Goal: Task Accomplishment & Management: Use online tool/utility

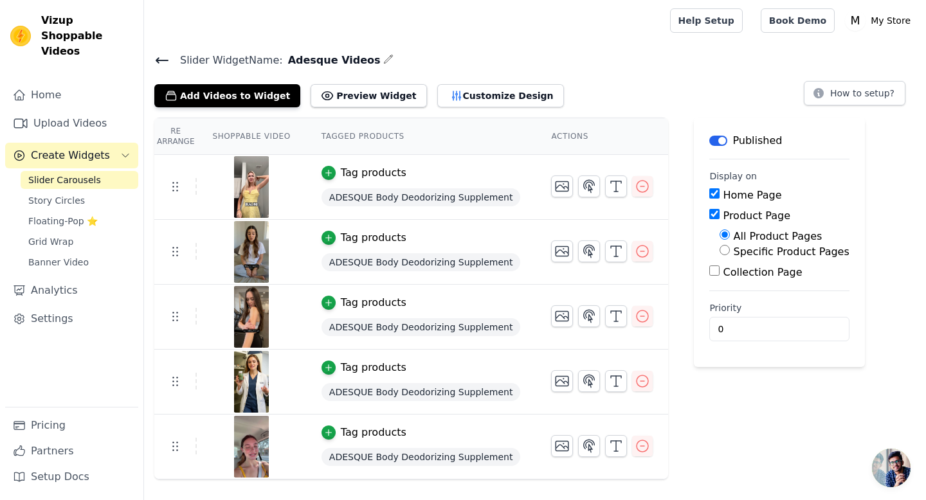
click at [925, 292] on div "Re Arrange Shoppable Video Tagged Products Actions Tag products ADESQUE Body De…" at bounding box center [535, 299] width 782 height 362
click at [634, 382] on icon "button" at bounding box center [641, 380] width 15 height 15
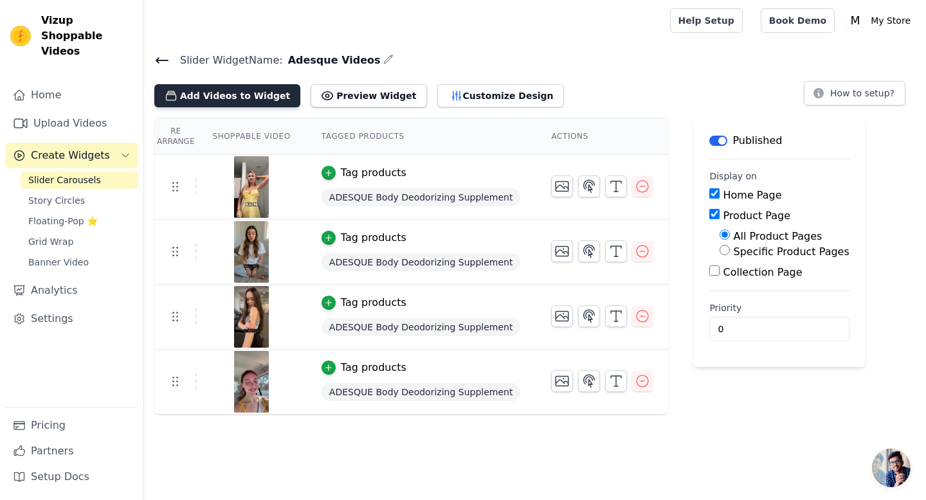
click at [233, 97] on button "Add Videos to Widget" at bounding box center [227, 95] width 146 height 23
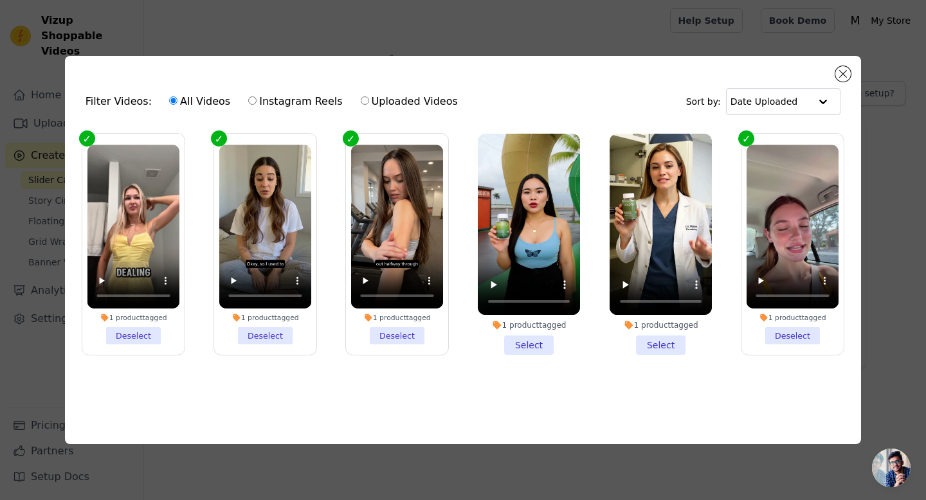
click at [361, 96] on input "Uploaded Videos" at bounding box center [365, 100] width 8 height 8
radio input "true"
click at [841, 72] on button "Close modal" at bounding box center [842, 73] width 15 height 15
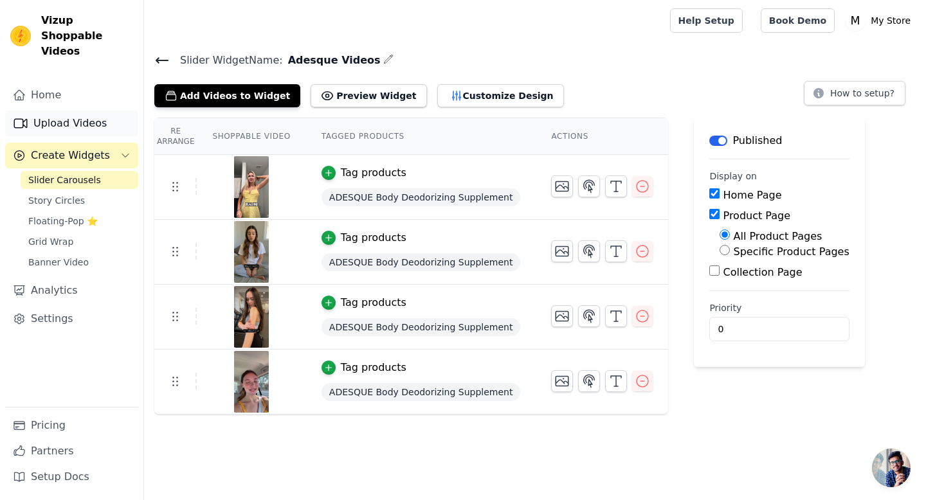
click at [59, 111] on link "Upload Videos" at bounding box center [71, 124] width 133 height 26
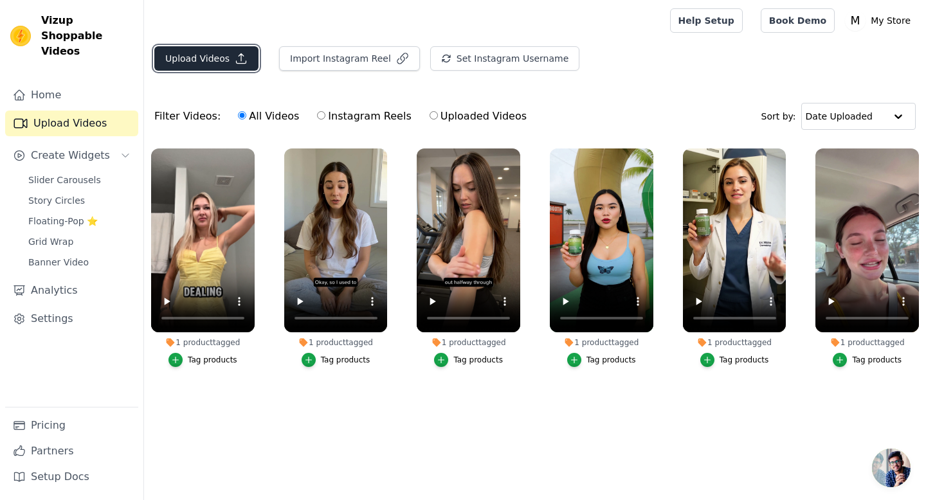
click at [219, 68] on button "Upload Videos" at bounding box center [206, 58] width 104 height 24
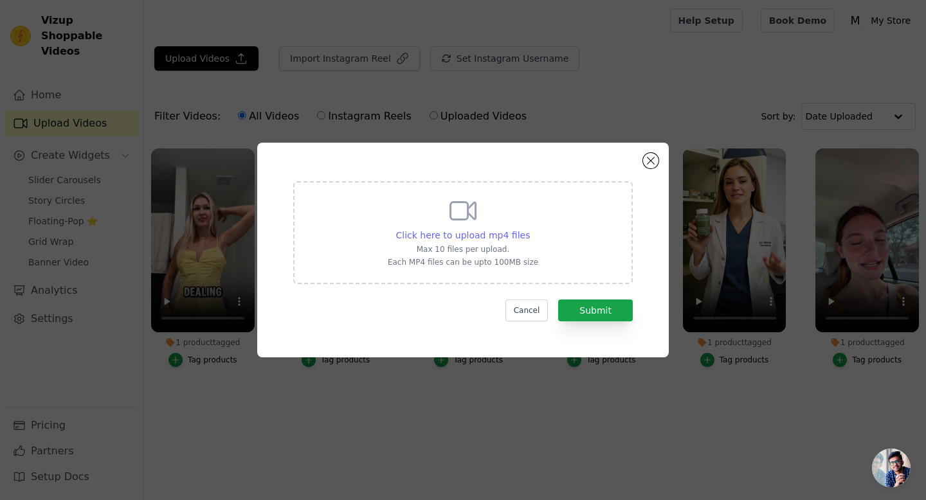
click at [469, 233] on span "Click here to upload mp4 files" at bounding box center [463, 235] width 134 height 10
click at [529, 229] on input "Click here to upload mp4 files Max 10 files per upload. Each MP4 files can be u…" at bounding box center [529, 228] width 1 height 1
type input "C:\fakepath\Adesque Video 1 Draft 2 WITH text.mp4"
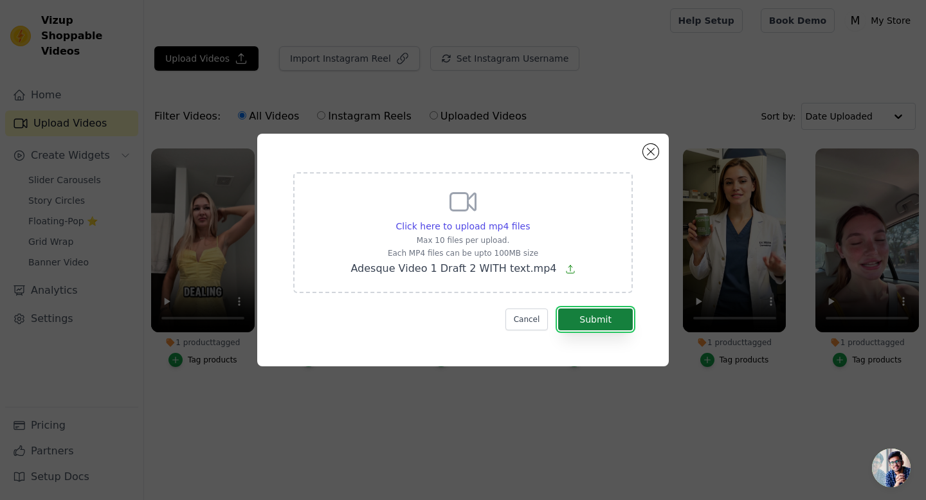
click at [598, 319] on button "Submit" at bounding box center [595, 320] width 75 height 22
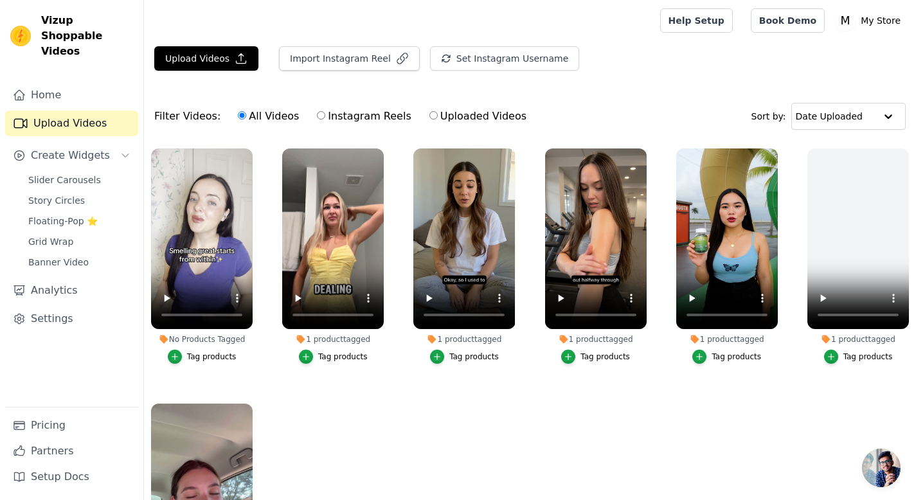
click at [197, 354] on div "Tag products" at bounding box center [211, 357] width 49 height 10
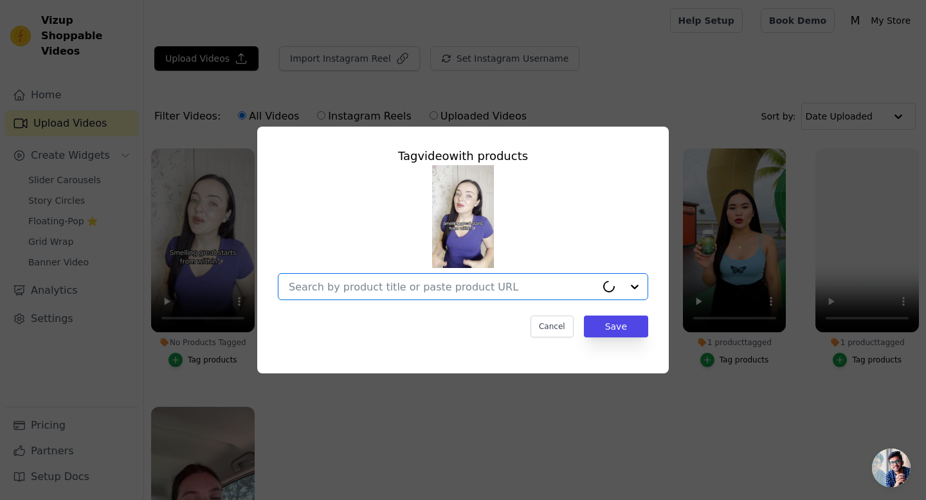
click at [361, 287] on input "No Products Tagged Tag video with products Option undefined, selected. Select i…" at bounding box center [442, 287] width 307 height 12
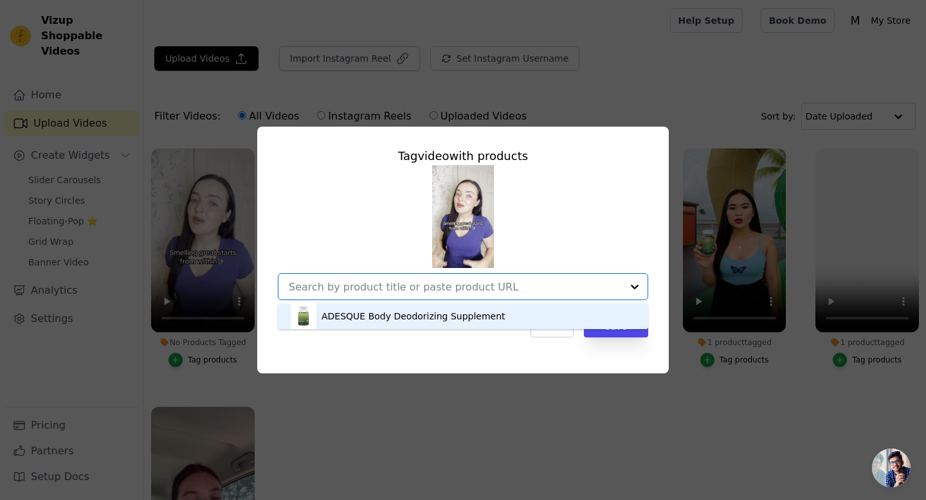
click at [363, 314] on div "ADESQUE Body Deodorizing Supplement" at bounding box center [413, 316] width 184 height 13
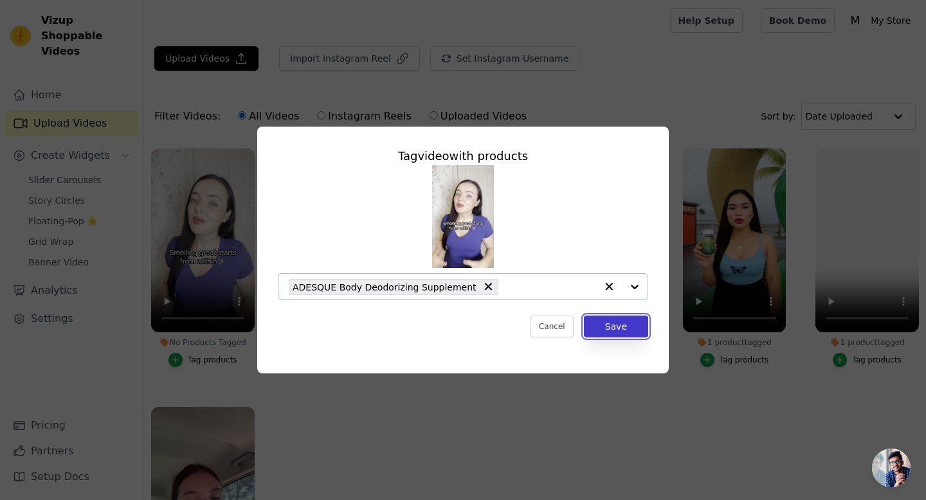
click at [622, 327] on button "Save" at bounding box center [616, 327] width 64 height 22
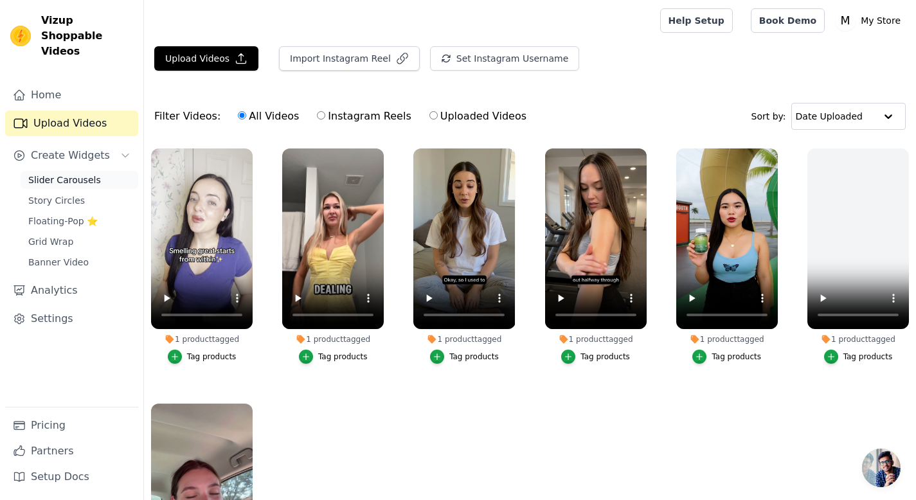
click at [71, 174] on span "Slider Carousels" at bounding box center [64, 180] width 73 height 13
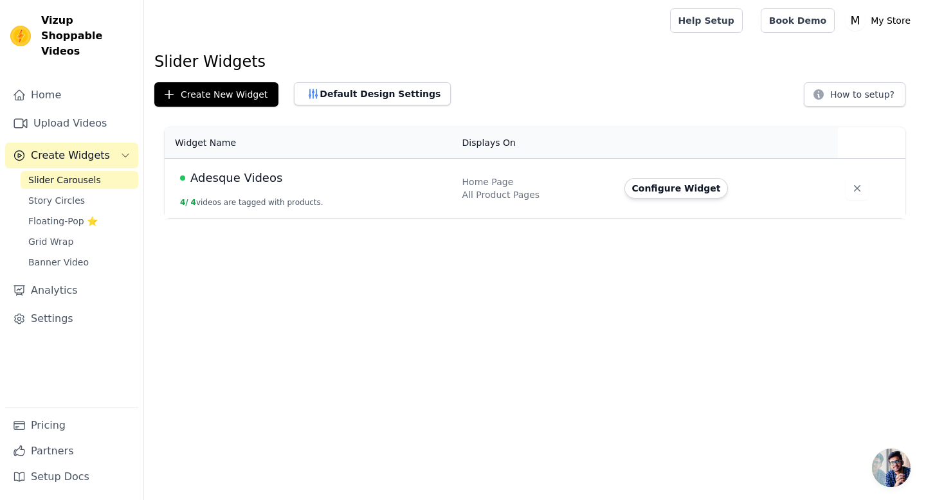
click at [262, 183] on span "Adesque Videos" at bounding box center [236, 178] width 92 height 18
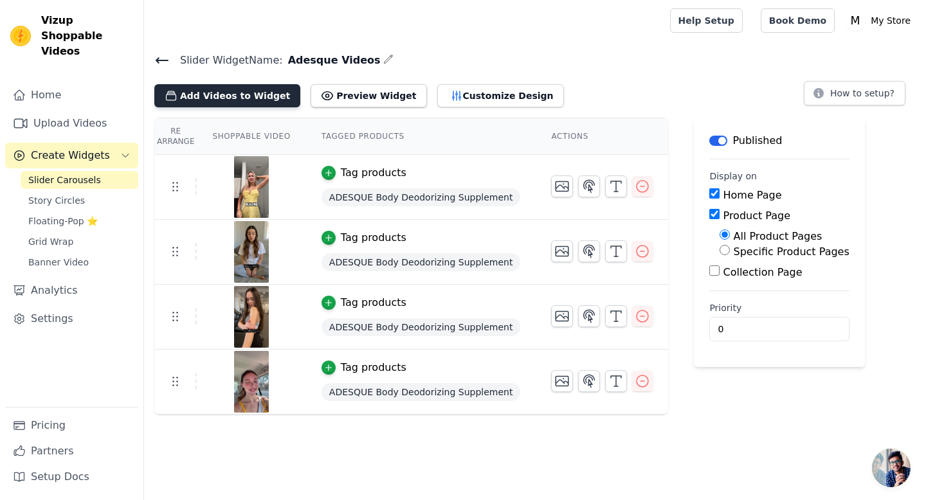
click at [221, 99] on button "Add Videos to Widget" at bounding box center [227, 95] width 146 height 23
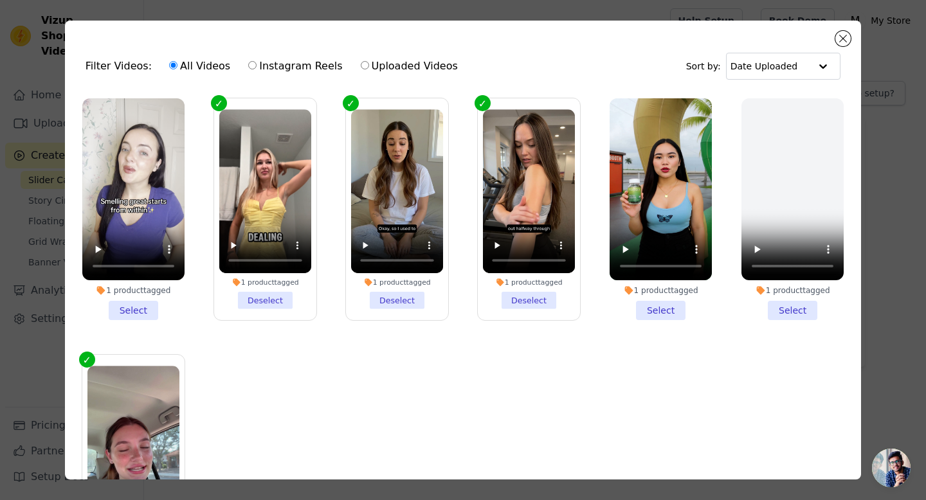
click at [132, 300] on li "1 product tagged Select" at bounding box center [133, 209] width 102 height 222
click at [0, 0] on input "1 product tagged Select" at bounding box center [0, 0] width 0 height 0
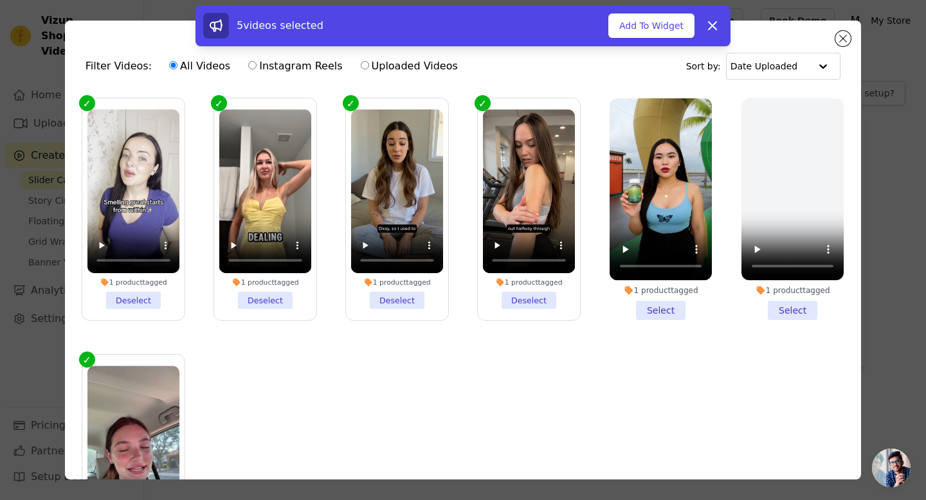
click at [843, 41] on div "5 videos selected Add To Widget Dismiss" at bounding box center [463, 28] width 926 height 46
click at [645, 26] on button "Add To Widget" at bounding box center [651, 25] width 86 height 24
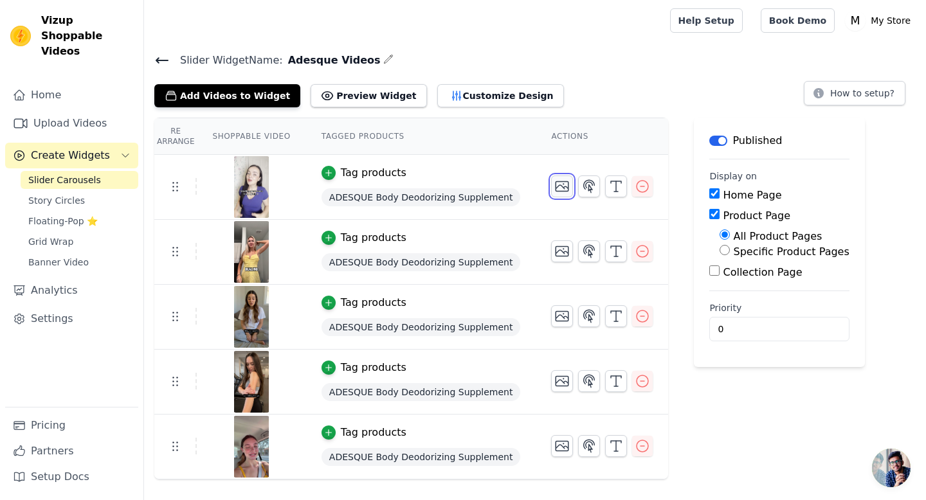
click at [557, 180] on icon "button" at bounding box center [561, 186] width 15 height 15
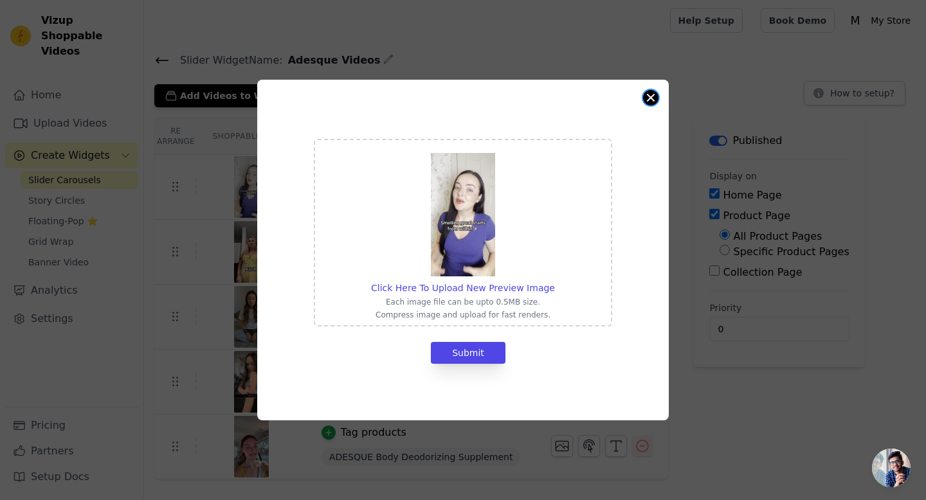
click at [650, 98] on button "Close modal" at bounding box center [650, 97] width 15 height 15
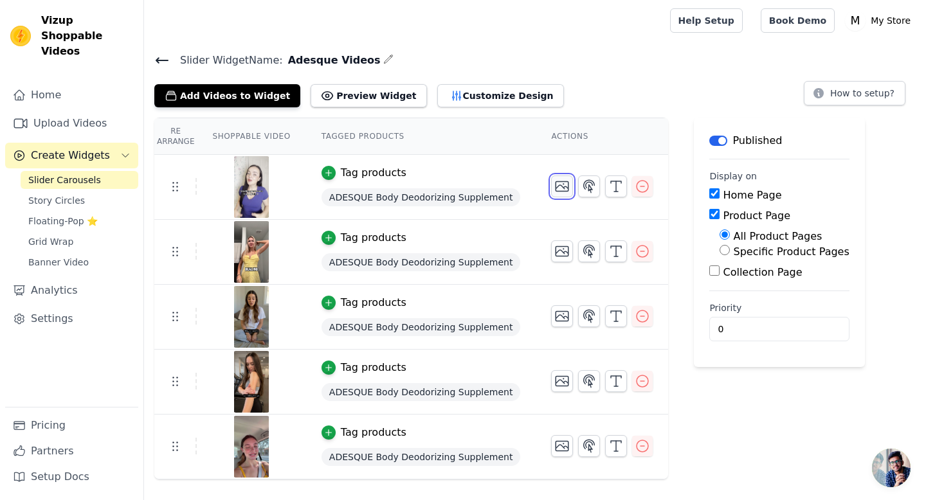
click at [556, 182] on icon "button" at bounding box center [562, 187] width 13 height 10
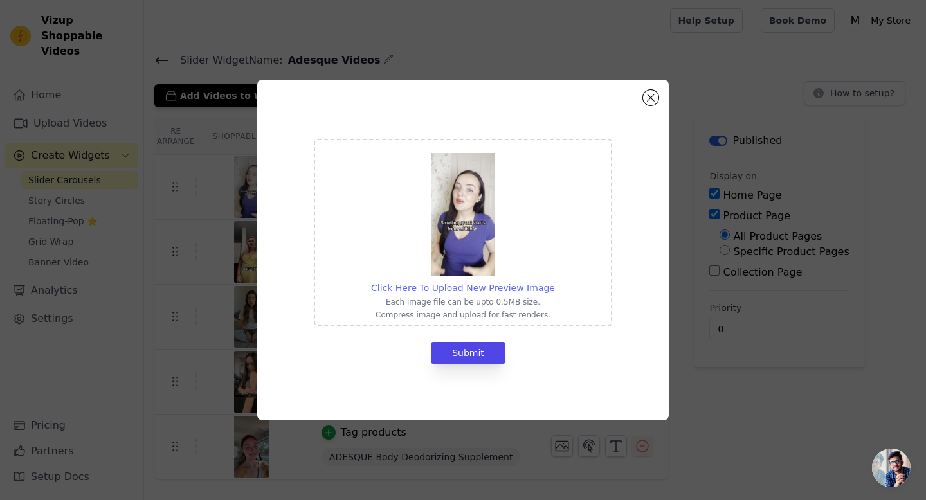
click at [487, 286] on span "Click Here To Upload New Preview Image" at bounding box center [463, 288] width 184 height 10
click at [554, 282] on input "Click Here To Upload New Preview Image Each image file can be upto 0.5MB size. …" at bounding box center [554, 281] width 1 height 1
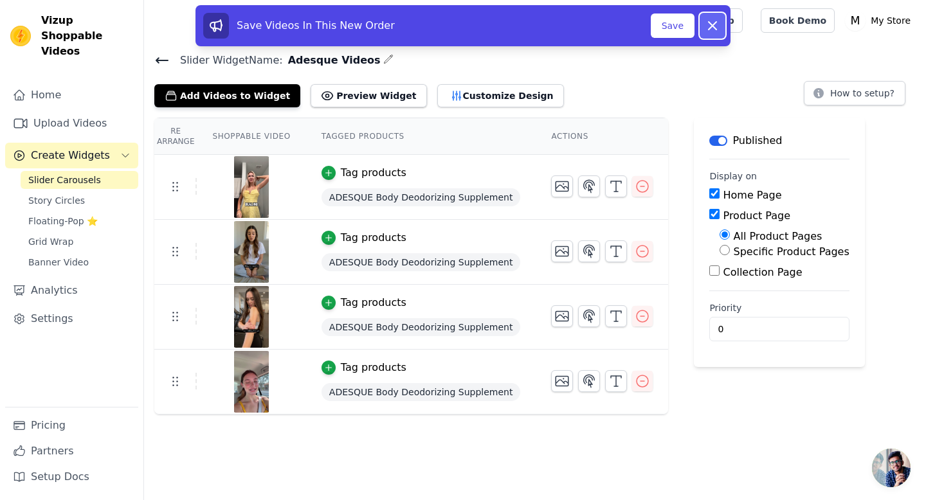
click at [710, 31] on icon at bounding box center [712, 25] width 15 height 15
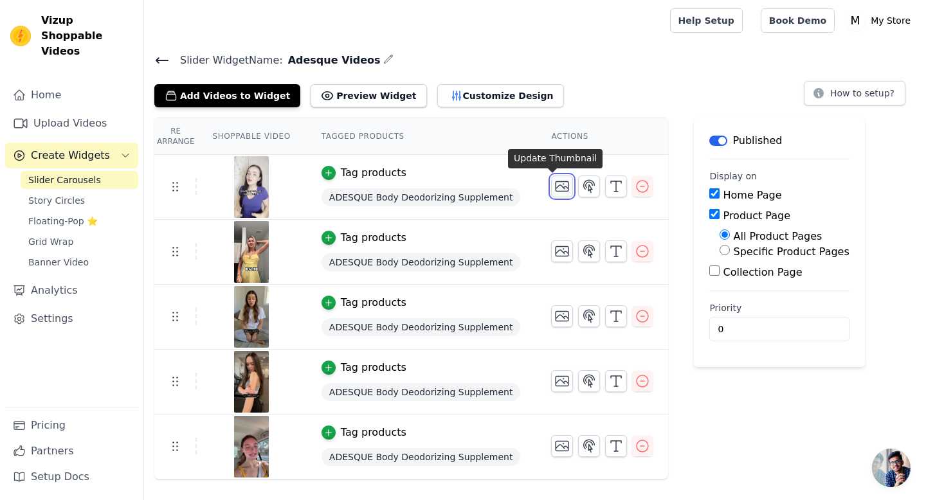
click at [556, 185] on icon "button" at bounding box center [562, 187] width 13 height 10
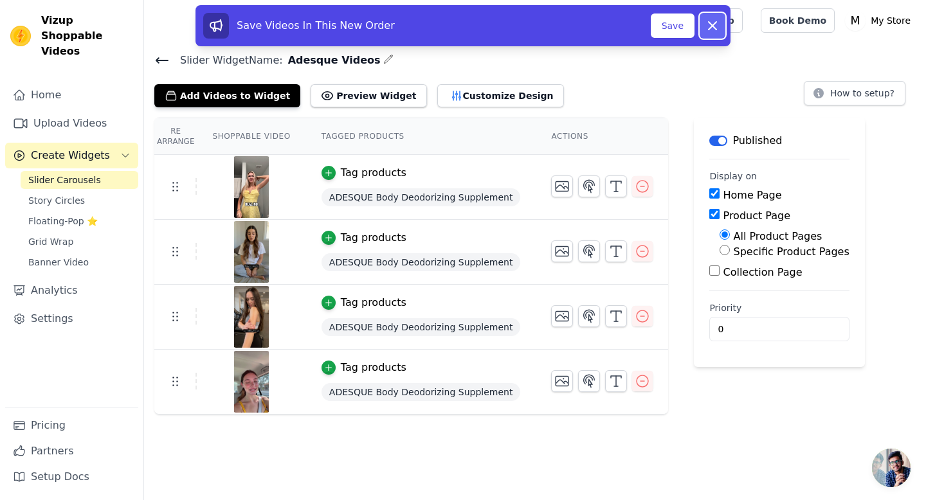
click at [710, 21] on icon at bounding box center [712, 25] width 15 height 15
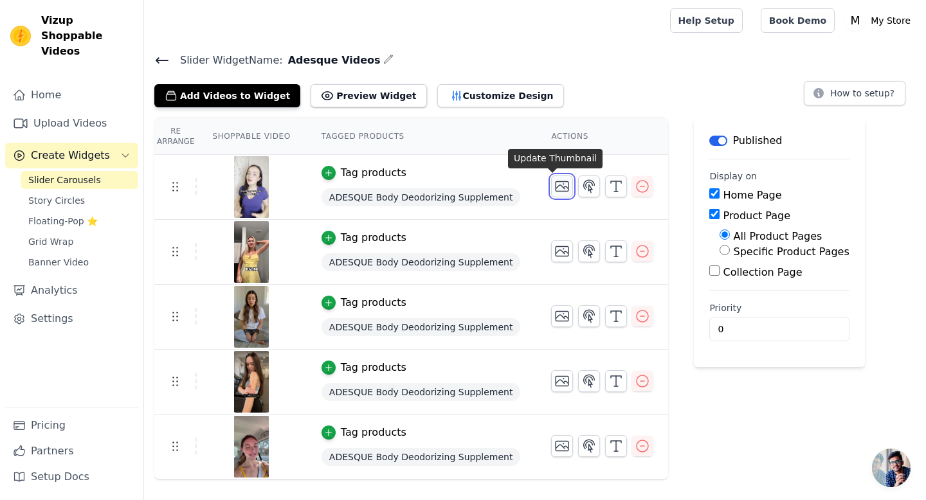
click at [554, 186] on icon "button" at bounding box center [561, 186] width 15 height 15
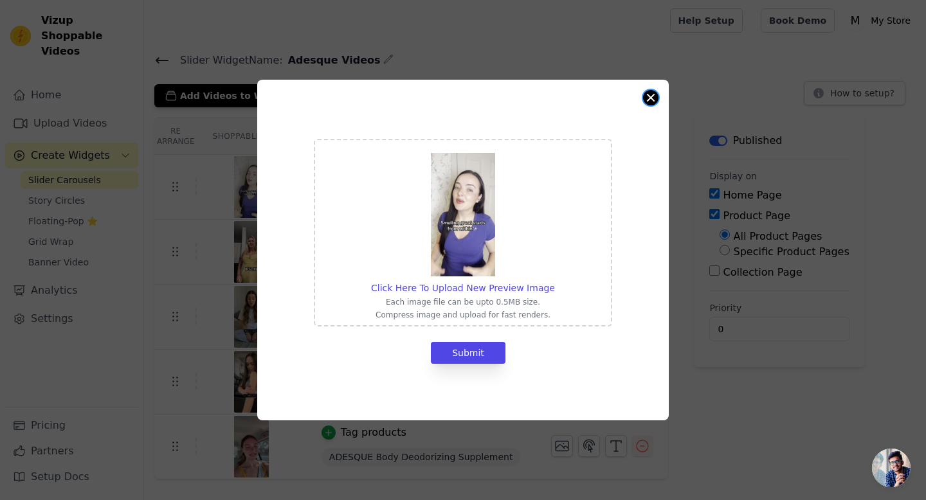
click at [651, 100] on button "Close modal" at bounding box center [650, 97] width 15 height 15
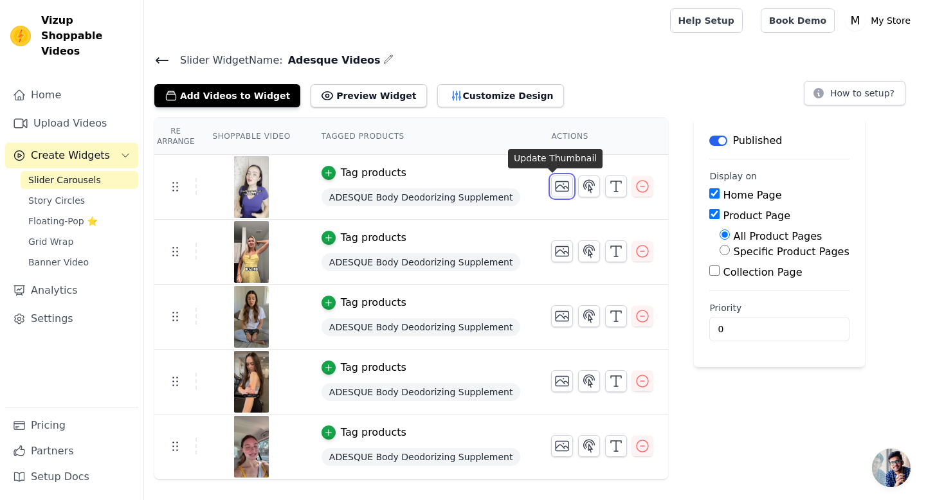
click at [555, 183] on icon "button" at bounding box center [561, 186] width 15 height 15
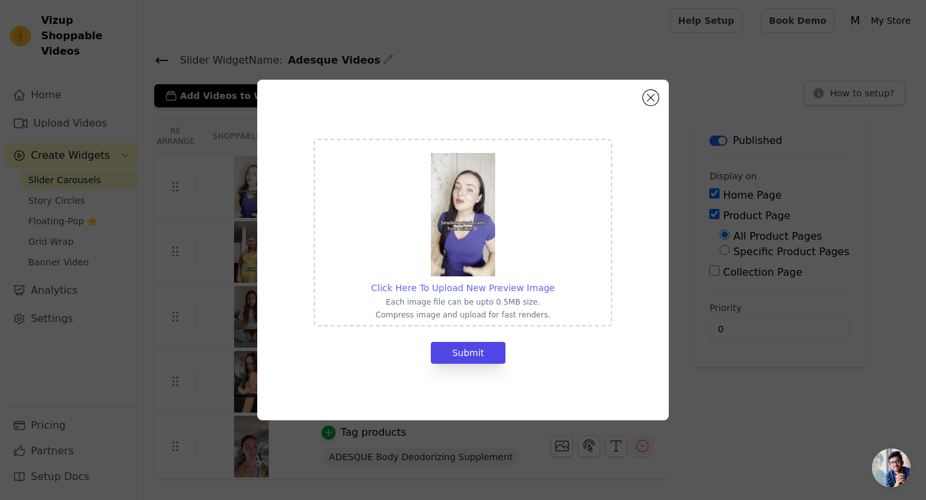
click at [473, 285] on span "Click Here To Upload New Preview Image" at bounding box center [463, 288] width 184 height 10
click at [554, 282] on input "Click Here To Upload New Preview Image Each image file can be upto 0.5MB size. …" at bounding box center [554, 281] width 1 height 1
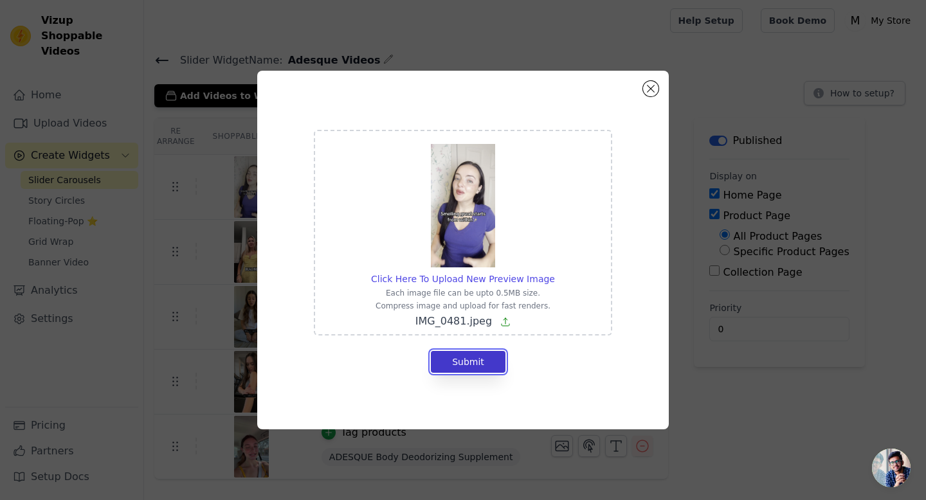
click at [442, 361] on button "Submit" at bounding box center [468, 362] width 75 height 22
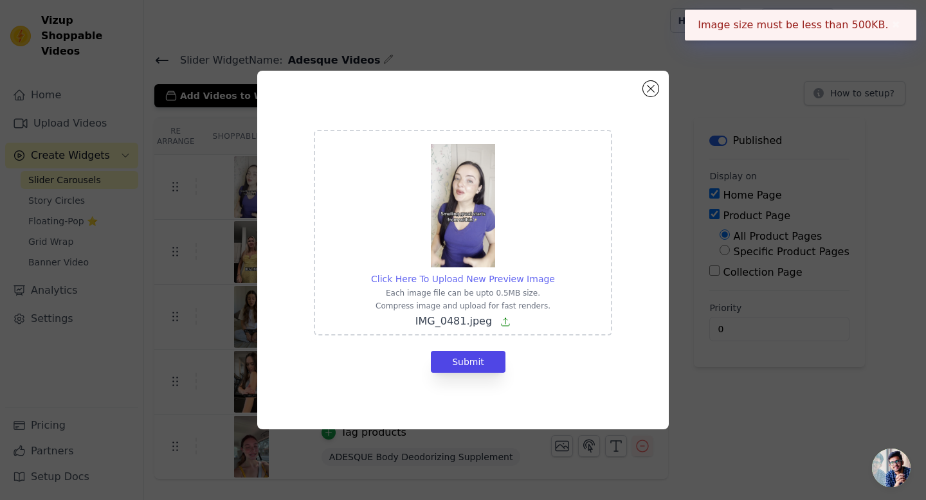
click at [484, 277] on span "Click Here To Upload New Preview Image" at bounding box center [463, 279] width 184 height 10
click at [554, 273] on input "Click Here To Upload New Preview Image Each image file can be upto 0.5MB size. …" at bounding box center [554, 272] width 1 height 1
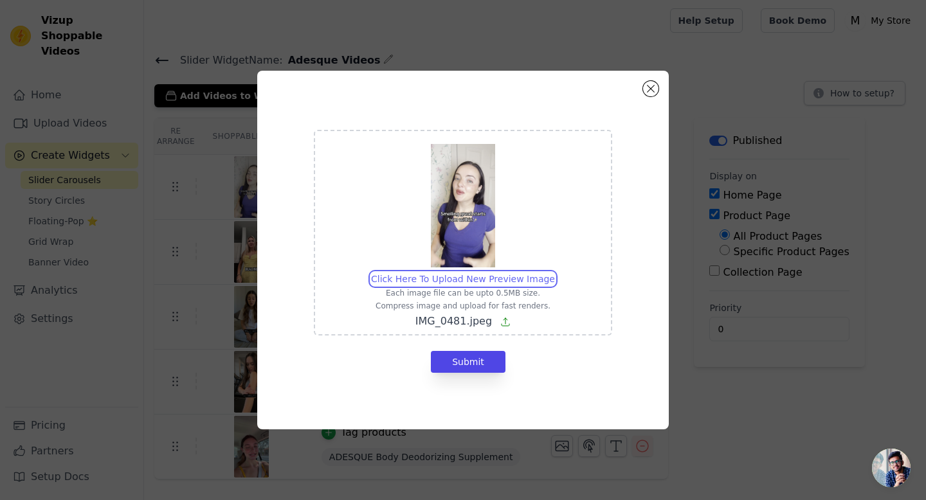
type input "C:\fakepath\IMG_1209.jpeg"
click at [471, 354] on button "Submit" at bounding box center [468, 362] width 75 height 22
click at [650, 88] on button "Close modal" at bounding box center [650, 88] width 15 height 15
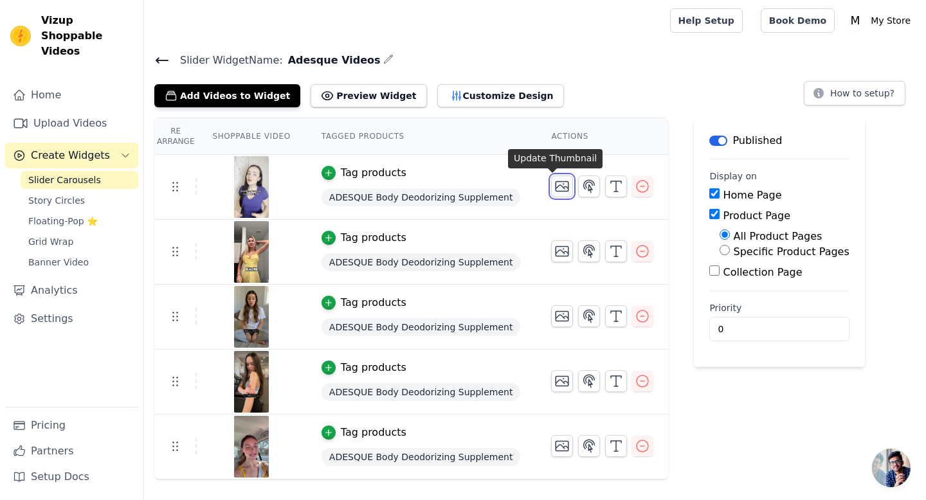
click at [557, 185] on icon "button" at bounding box center [561, 186] width 15 height 15
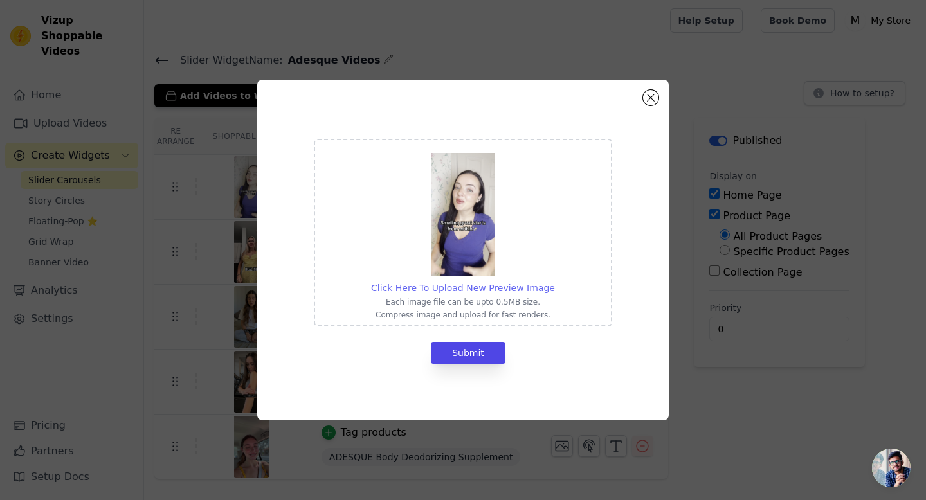
click at [450, 290] on span "Click Here To Upload New Preview Image" at bounding box center [463, 288] width 184 height 10
click at [554, 282] on input "Click Here To Upload New Preview Image Each image file can be upto 0.5MB size. …" at bounding box center [554, 281] width 1 height 1
type input "C:\fakepath\Picture 1_1_11zon.jpg"
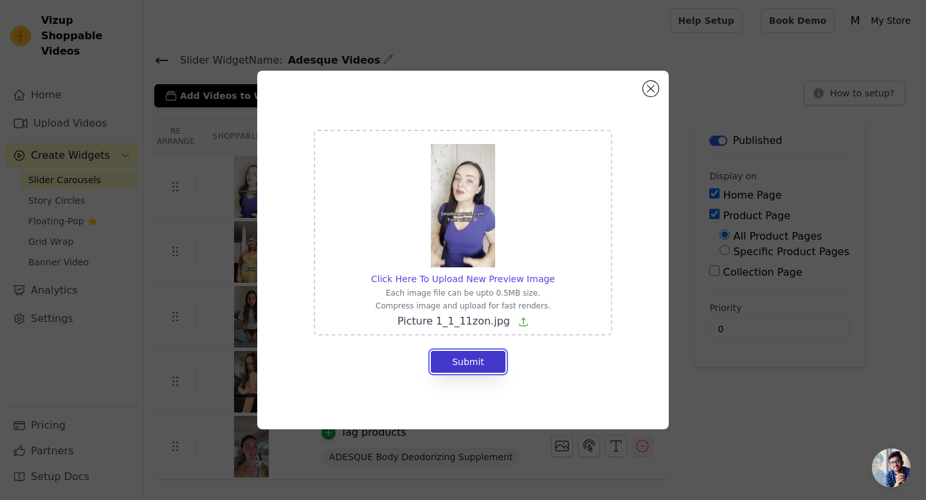
click at [462, 355] on button "Submit" at bounding box center [468, 362] width 75 height 22
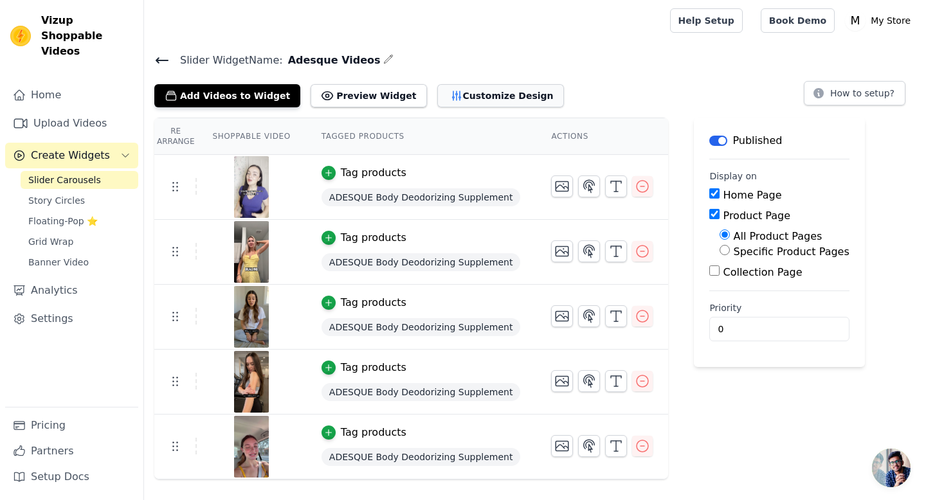
click at [473, 103] on button "Customize Design" at bounding box center [500, 95] width 127 height 23
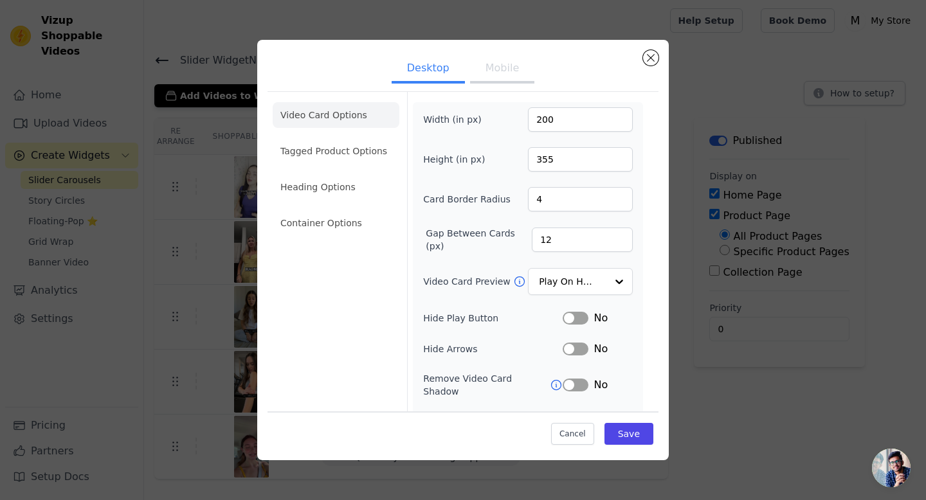
scroll to position [79, 0]
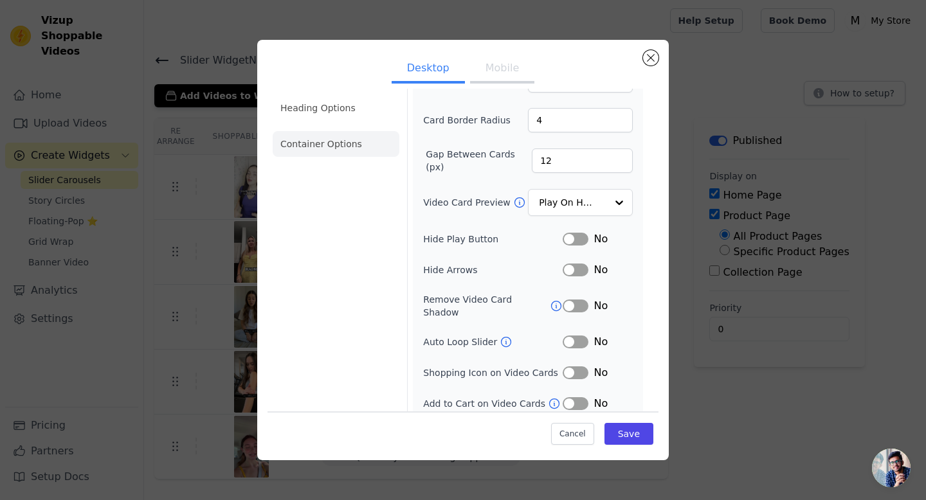
click at [319, 144] on li "Container Options" at bounding box center [336, 144] width 127 height 26
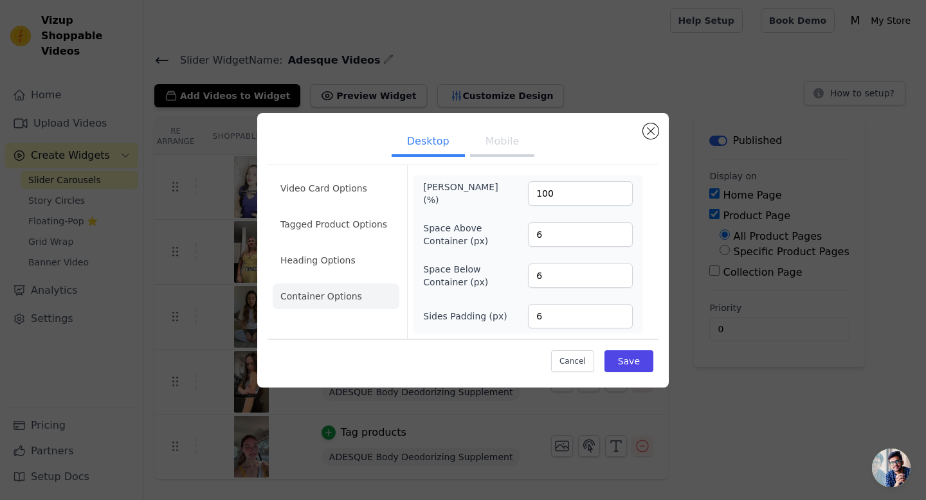
scroll to position [0, 0]
click at [309, 260] on li "Heading Options" at bounding box center [336, 260] width 127 height 26
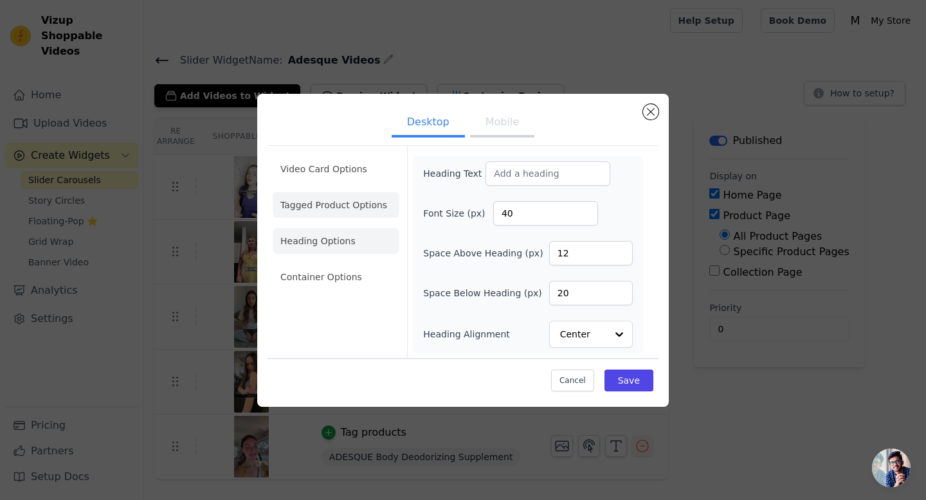
click at [320, 208] on li "Tagged Product Options" at bounding box center [336, 205] width 127 height 26
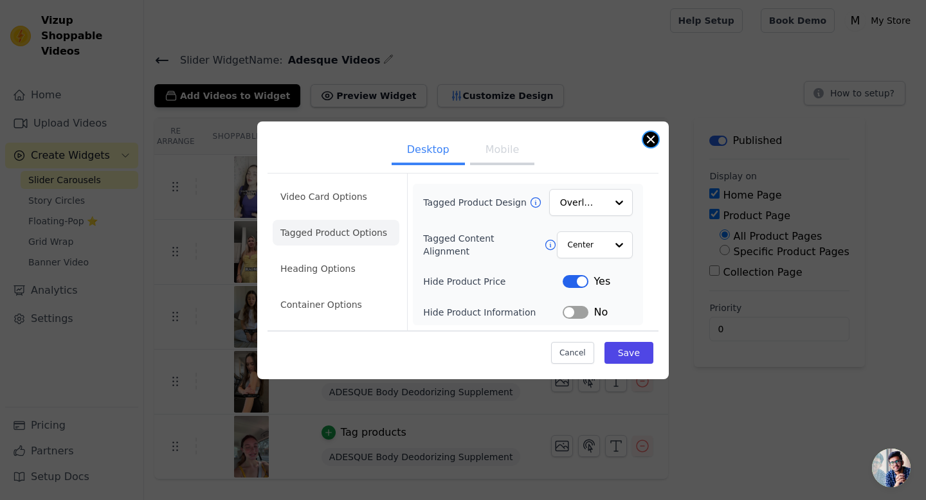
click at [653, 139] on button "Close modal" at bounding box center [650, 139] width 15 height 15
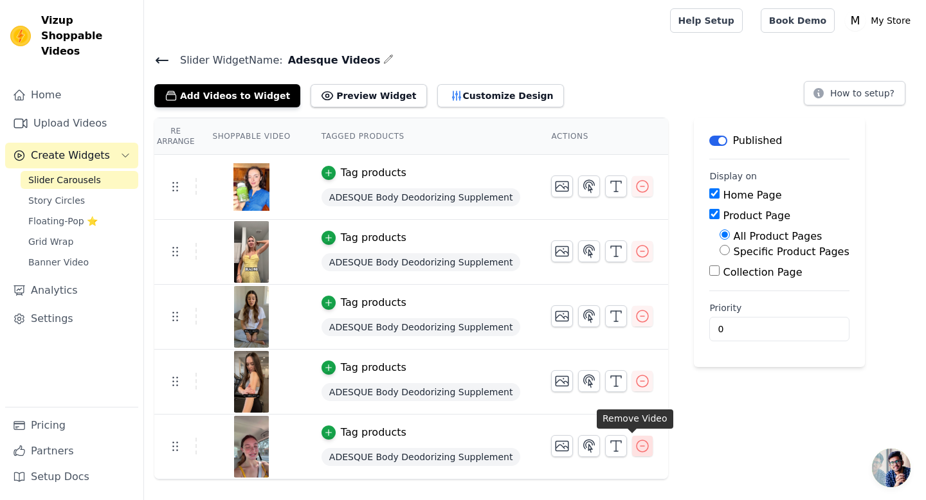
click at [636, 445] on icon "button" at bounding box center [642, 446] width 12 height 12
click at [634, 445] on icon "button" at bounding box center [641, 445] width 15 height 15
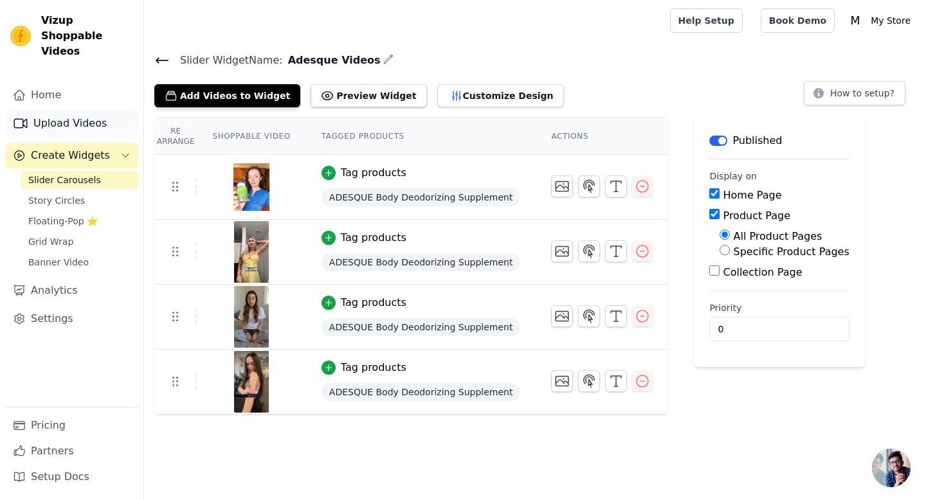
click at [59, 111] on link "Upload Videos" at bounding box center [71, 124] width 133 height 26
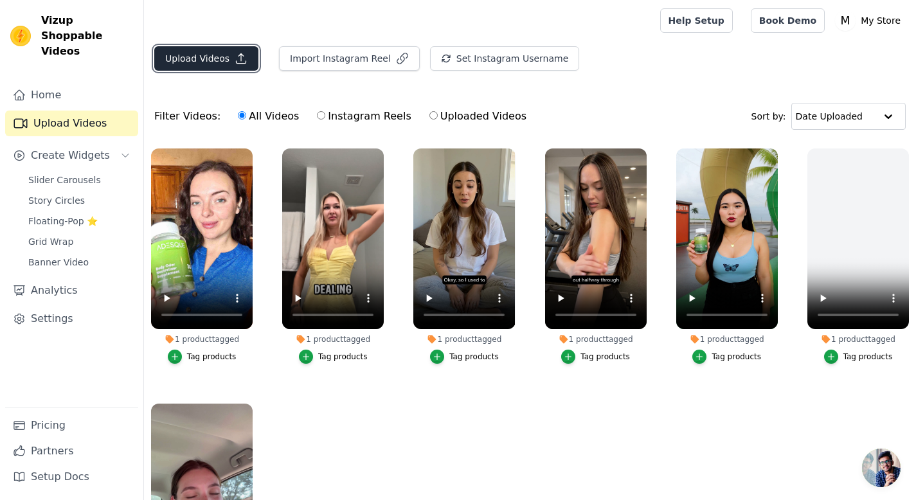
click at [192, 60] on button "Upload Videos" at bounding box center [206, 58] width 104 height 24
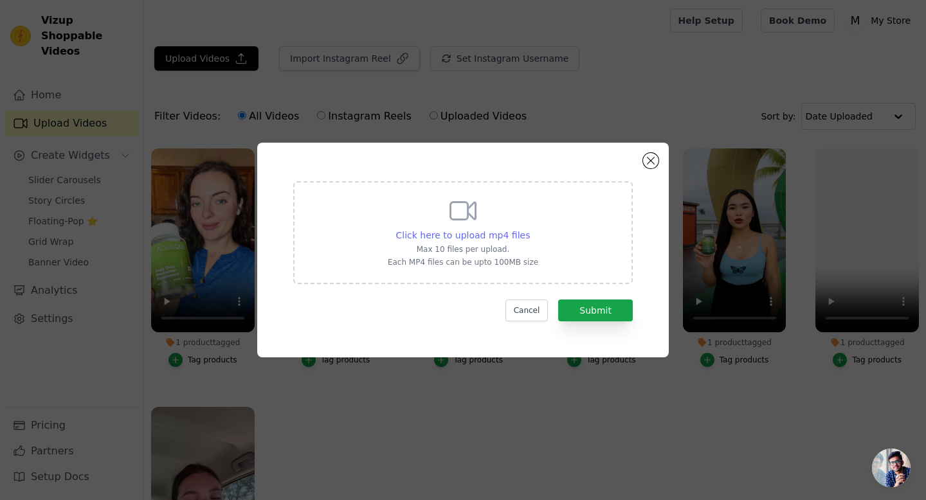
click at [480, 231] on span "Click here to upload mp4 files" at bounding box center [463, 235] width 134 height 10
click at [529, 229] on input "Click here to upload mp4 files Max 10 files per upload. Each MP4 files can be u…" at bounding box center [529, 228] width 1 height 1
type input "C:\fakepath\IMG_1952 (1).mp4"
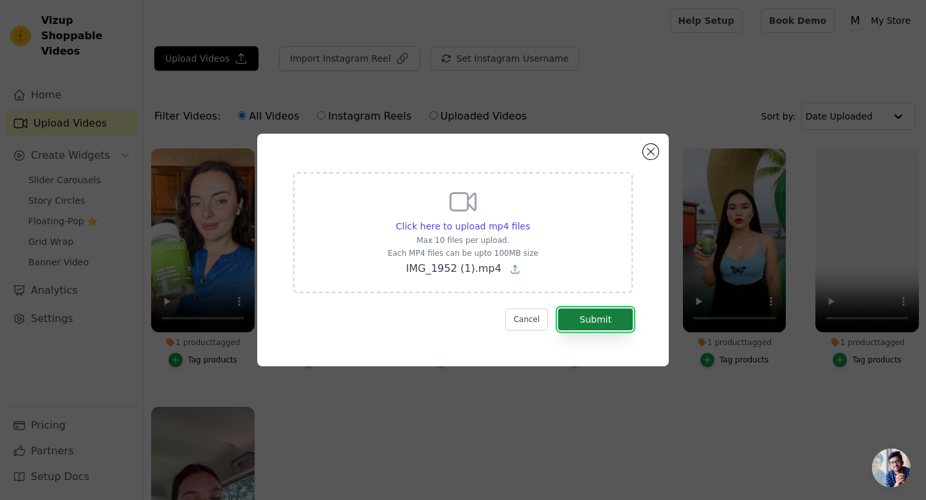
click at [618, 323] on button "Submit" at bounding box center [595, 320] width 75 height 22
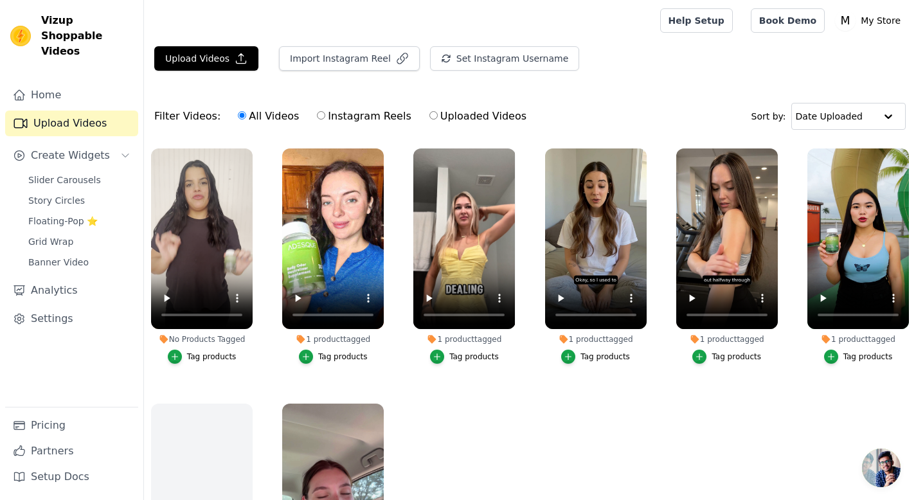
click at [200, 354] on div "Tag products" at bounding box center [211, 357] width 49 height 10
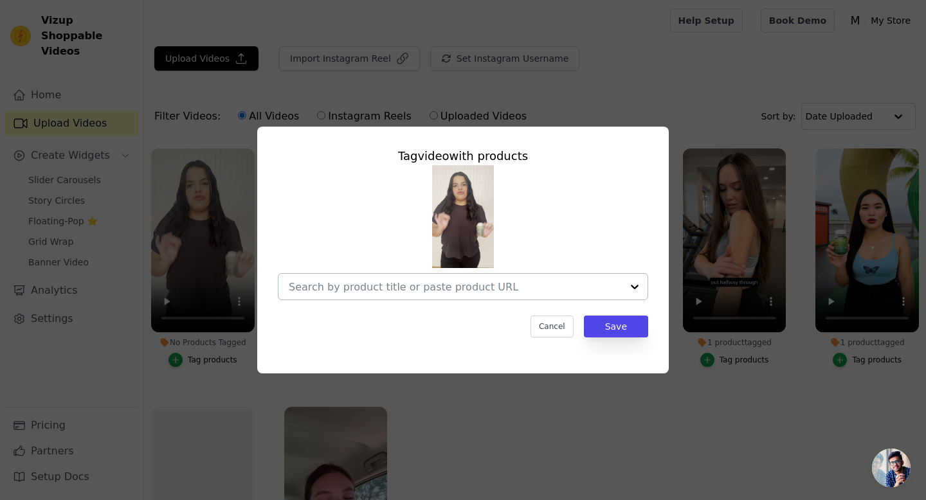
click at [368, 277] on div at bounding box center [455, 287] width 333 height 26
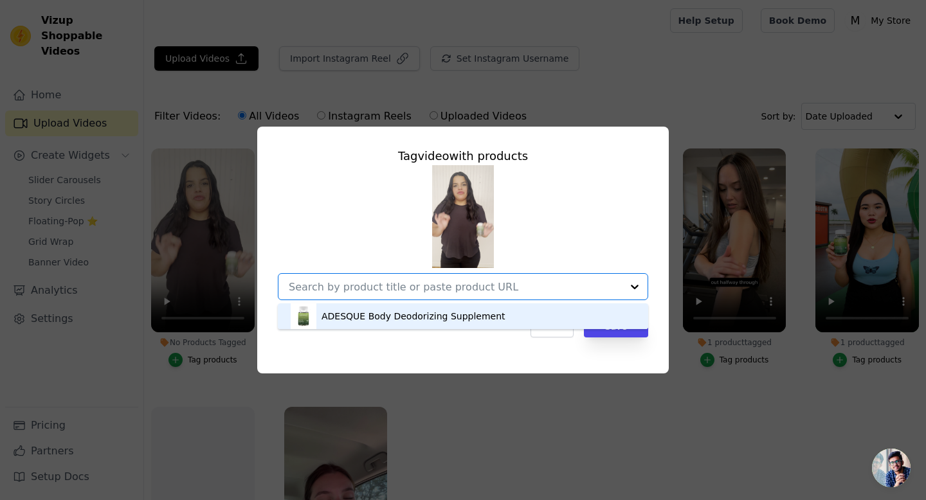
click at [367, 310] on div "ADESQUE Body Deodorizing Supplement" at bounding box center [413, 316] width 184 height 13
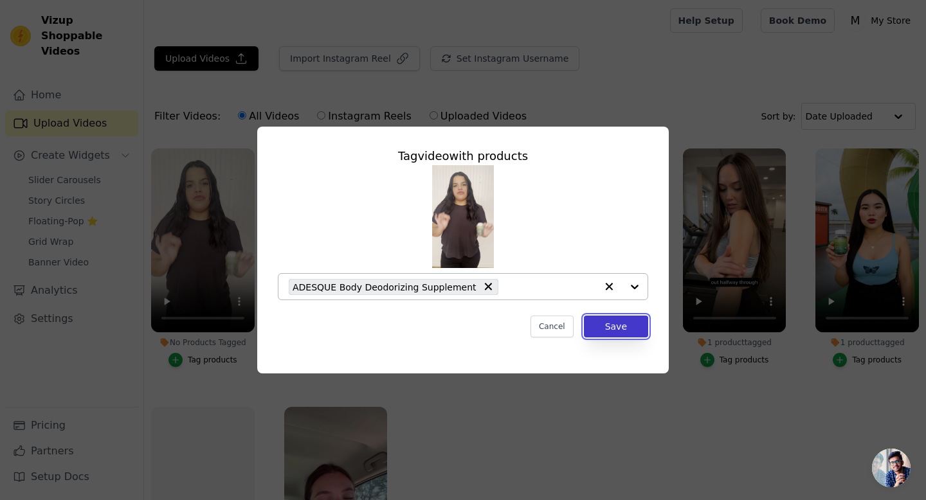
click at [618, 332] on button "Save" at bounding box center [616, 327] width 64 height 22
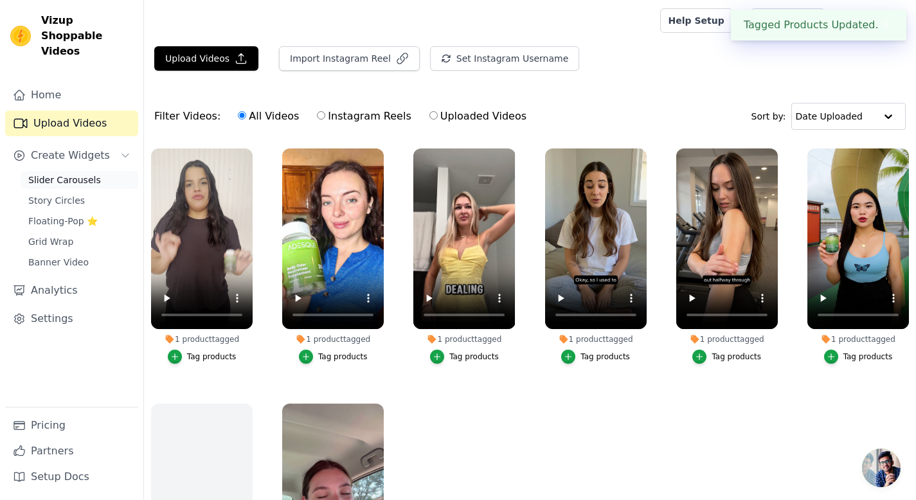
click at [76, 172] on link "Slider Carousels" at bounding box center [80, 180] width 118 height 18
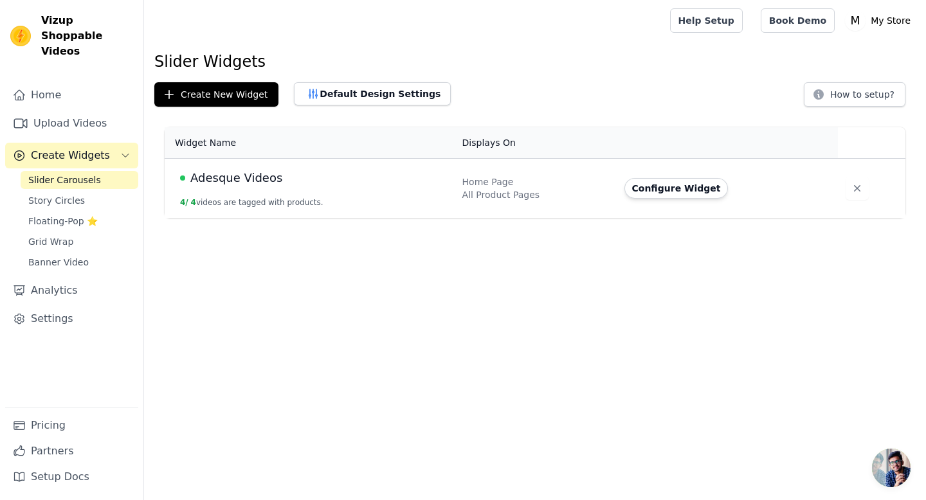
click at [264, 186] on span "Adesque Videos" at bounding box center [236, 178] width 92 height 18
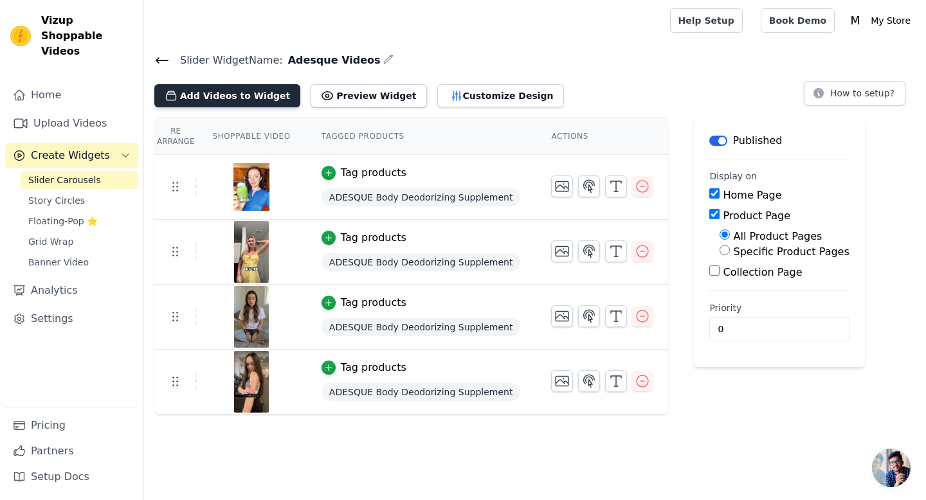
click at [235, 102] on button "Add Videos to Widget" at bounding box center [227, 95] width 146 height 23
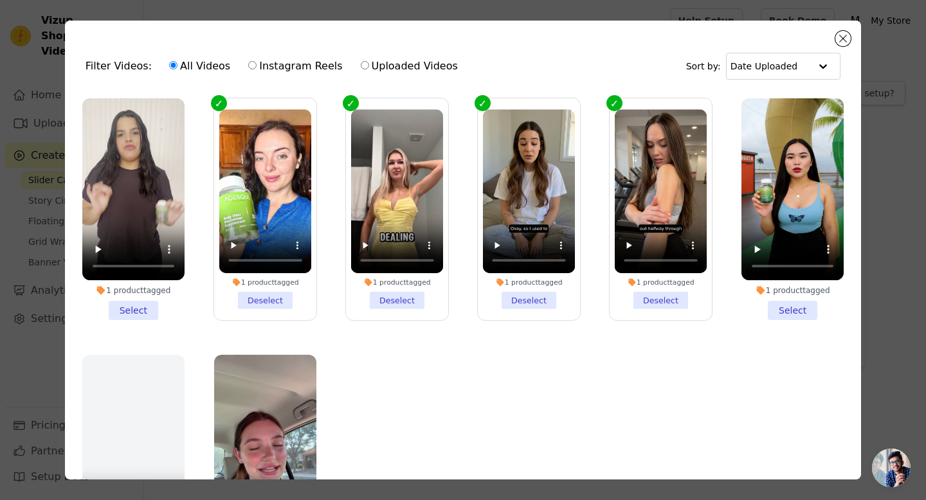
click at [130, 312] on li "1 product tagged Select" at bounding box center [133, 209] width 102 height 222
click at [0, 0] on input "1 product tagged Select" at bounding box center [0, 0] width 0 height 0
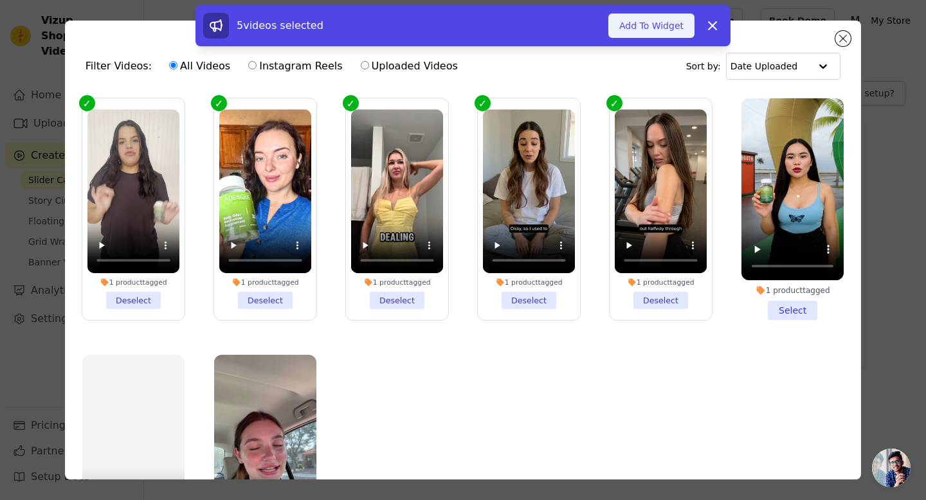
click at [673, 32] on button "Add To Widget" at bounding box center [651, 25] width 86 height 24
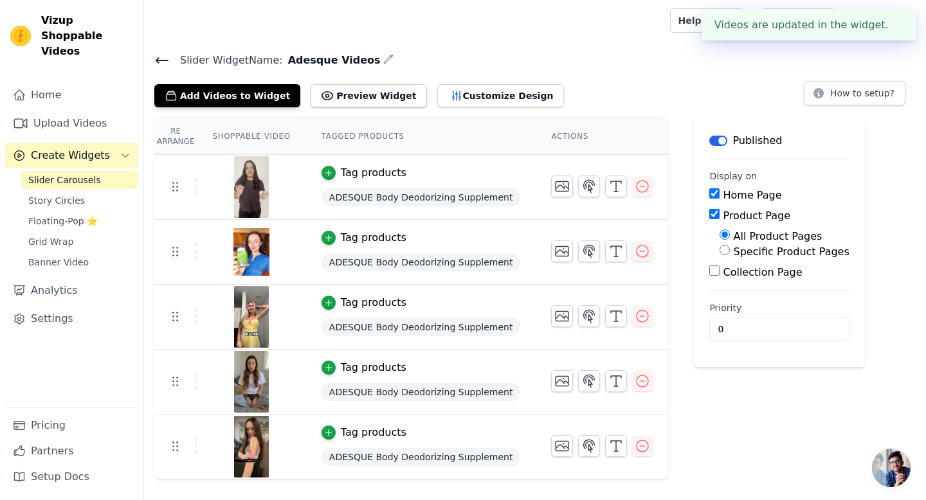
click at [714, 30] on div "Videos are updated in the widget. ✖" at bounding box center [808, 25] width 215 height 31
click at [649, 49] on main "Slider Widget Name: Adesque Videos Add Videos to Widget Preview Widget Customiz…" at bounding box center [535, 260] width 782 height 438
click at [655, 394] on td at bounding box center [601, 376] width 132 height 53
click at [694, 424] on div "Label Published Display on Home Page Product Page All Product Pages Specific Pr…" at bounding box center [779, 299] width 170 height 362
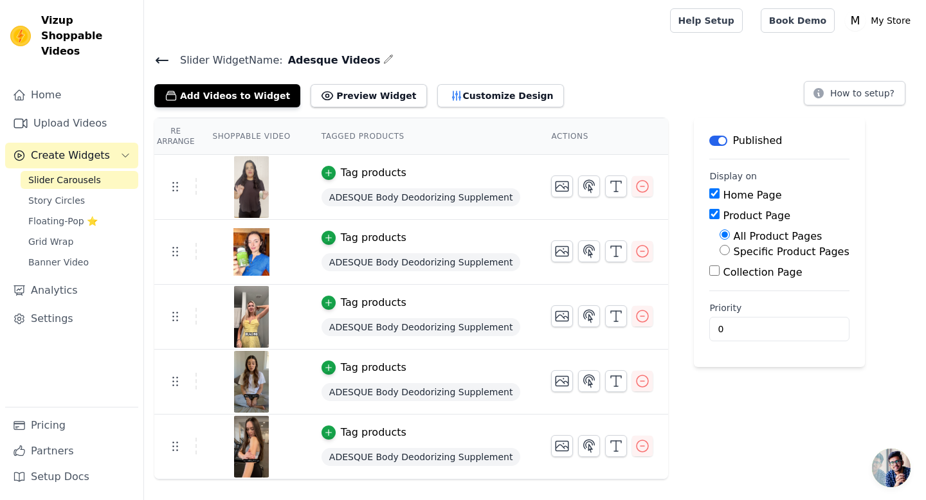
click at [157, 61] on icon at bounding box center [162, 60] width 12 height 5
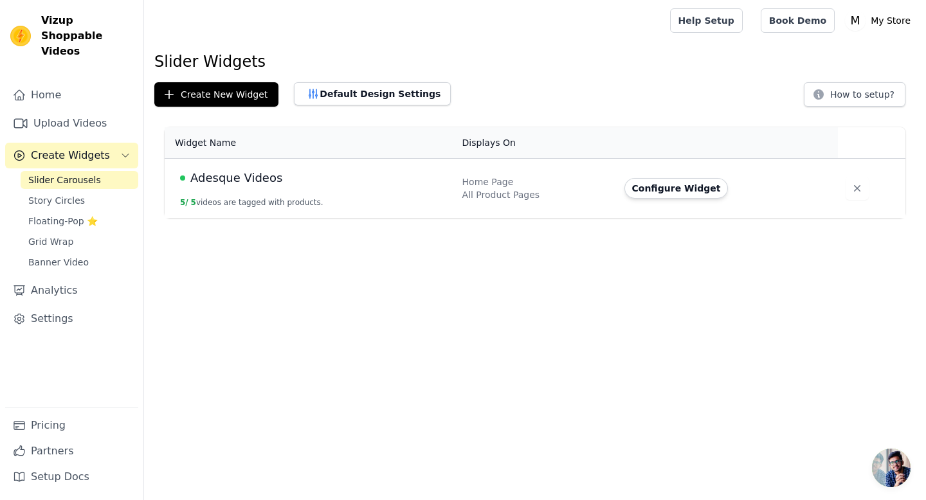
click at [222, 188] on td "Adesque Videos 5 / 5 videos are tagged with products." at bounding box center [310, 189] width 290 height 60
click at [225, 180] on span "Adesque Videos" at bounding box center [236, 178] width 92 height 18
